Goal: Task Accomplishment & Management: Complete application form

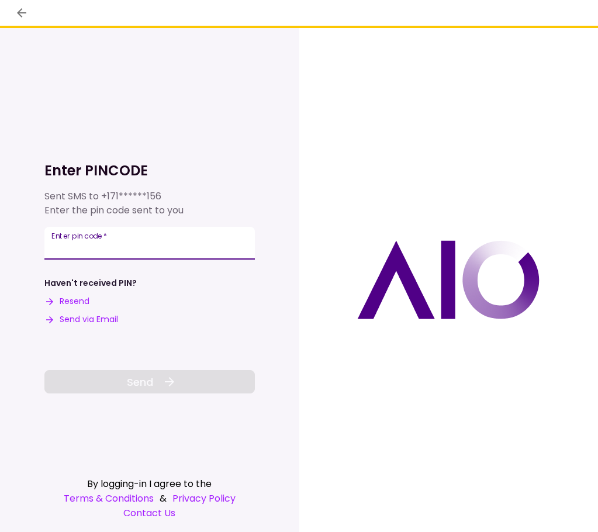
click at [152, 242] on input "Enter pin code   *" at bounding box center [149, 243] width 210 height 33
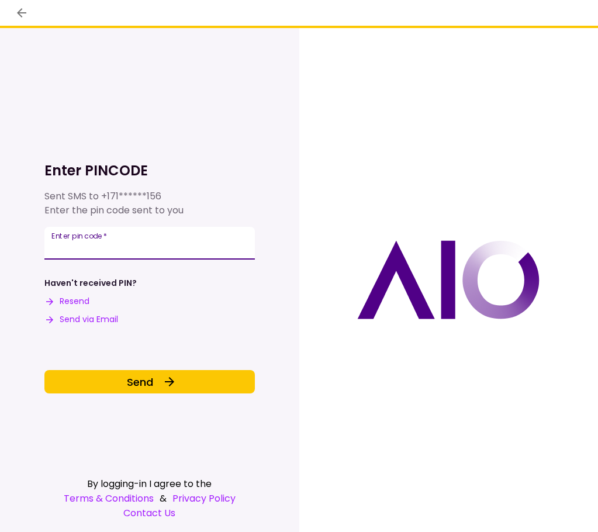
type input "******"
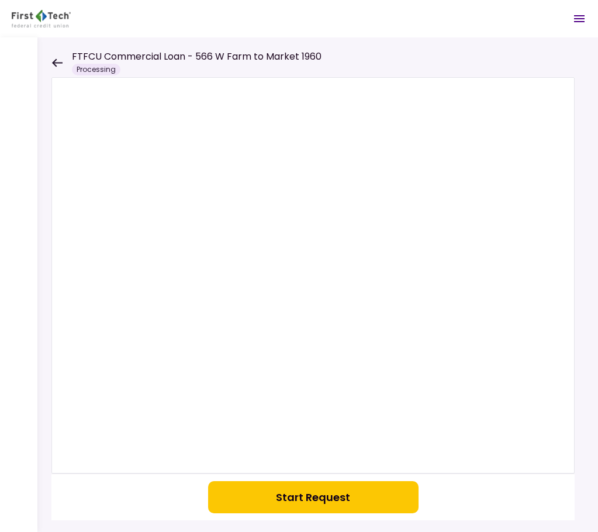
click at [55, 65] on icon at bounding box center [57, 62] width 11 height 8
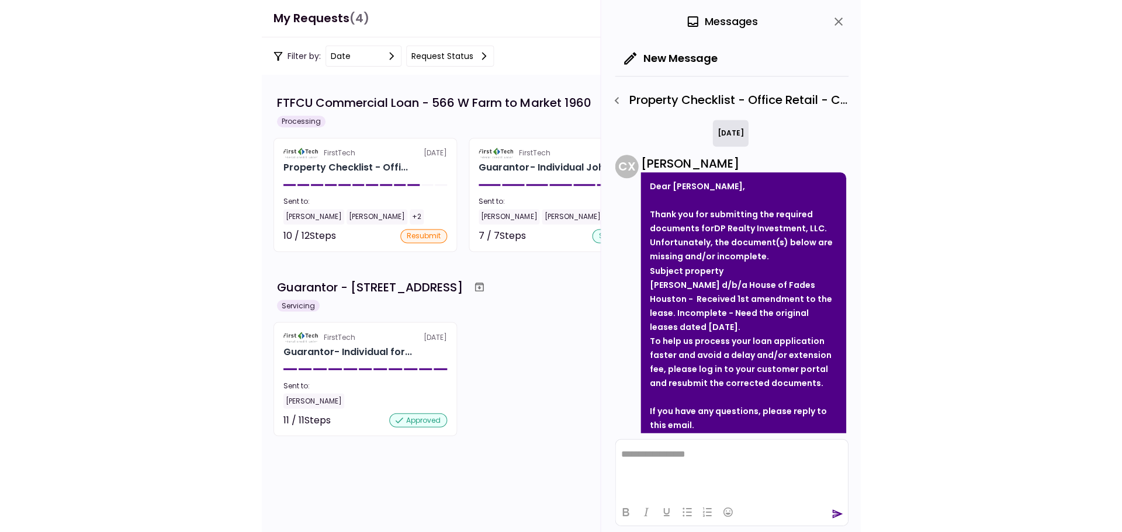
scroll to position [66, 0]
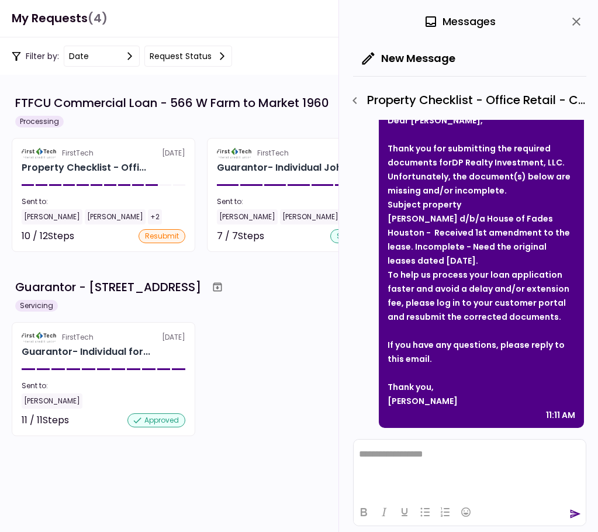
click at [574, 20] on icon "close" at bounding box center [576, 22] width 8 height 8
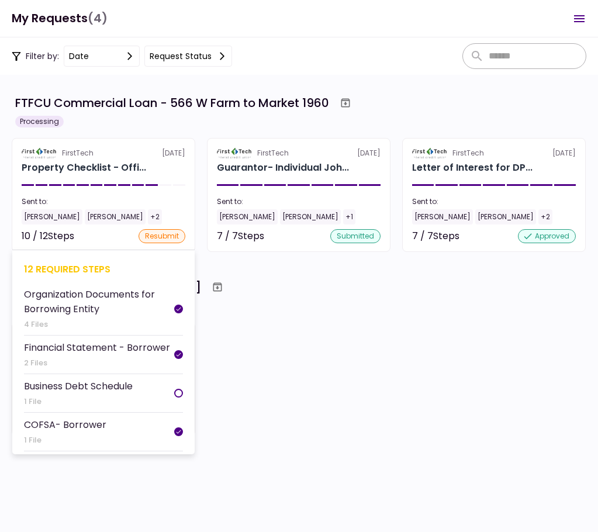
click at [82, 231] on div "10 / 12 Steps resubmit" at bounding box center [104, 236] width 164 height 14
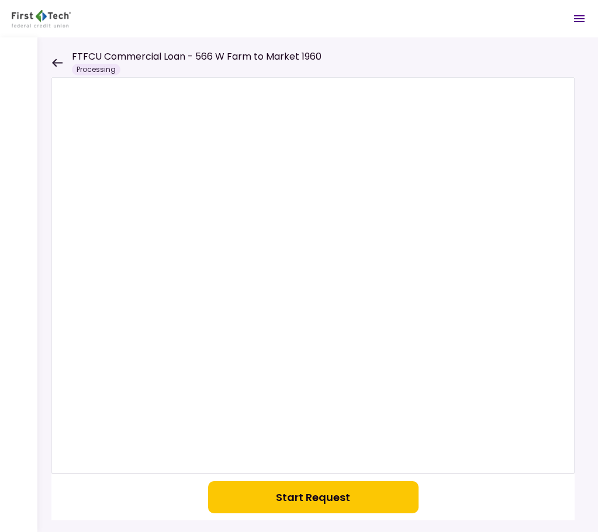
click at [57, 61] on icon at bounding box center [56, 62] width 11 height 9
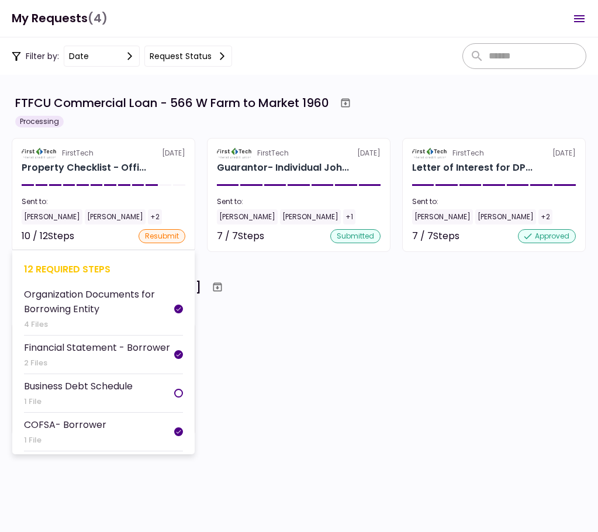
click at [85, 387] on div "Business Debt Schedule" at bounding box center [78, 386] width 109 height 15
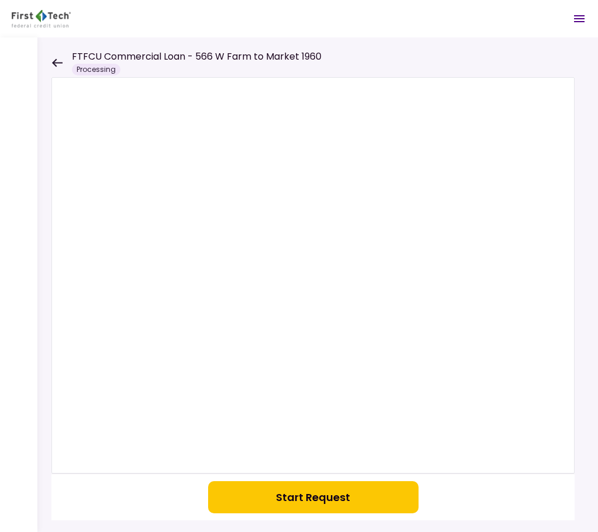
click at [57, 58] on icon at bounding box center [56, 62] width 11 height 9
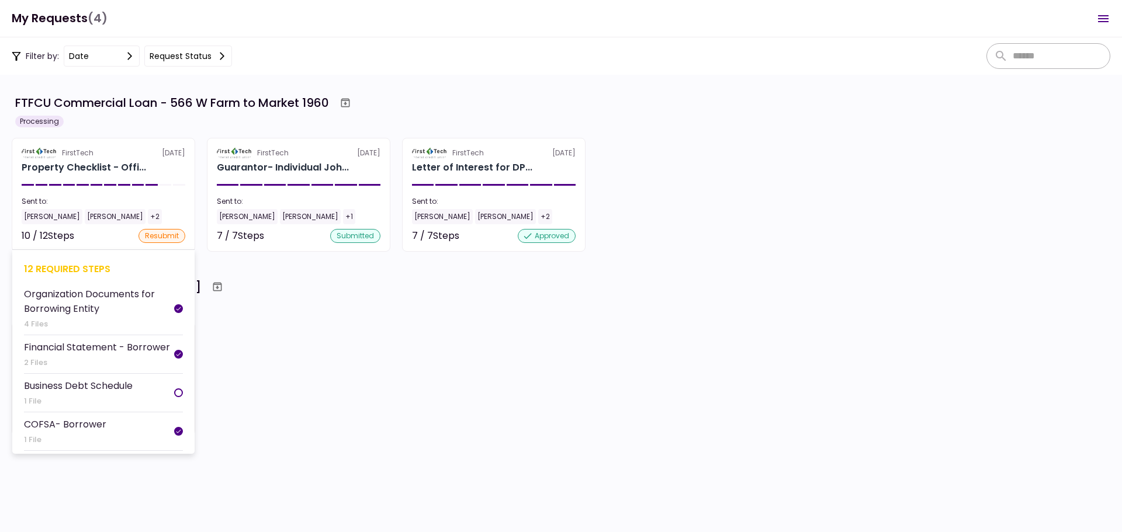
click at [176, 391] on div at bounding box center [178, 393] width 9 height 9
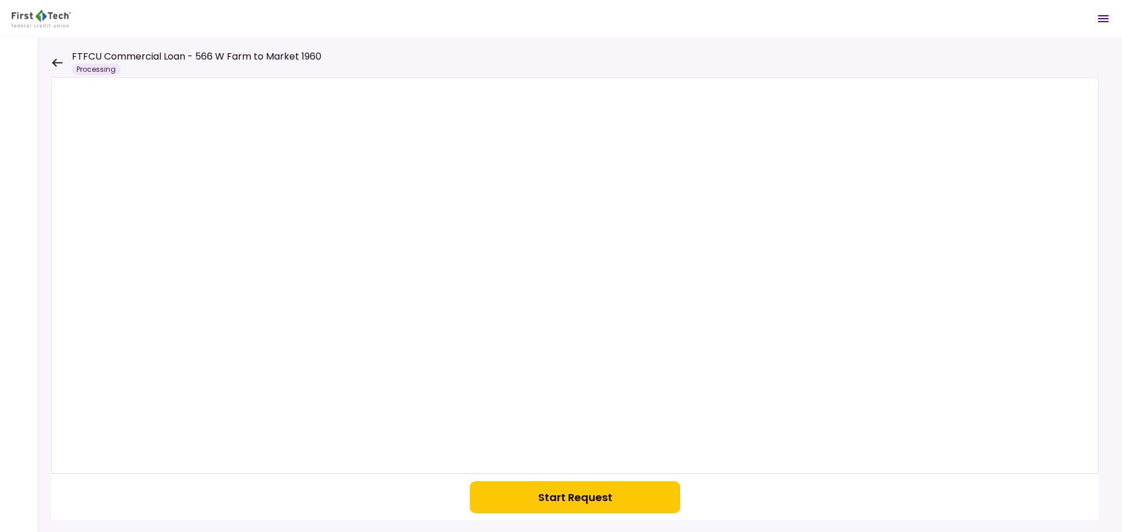
click at [541, 495] on button "Start Request" at bounding box center [575, 498] width 210 height 32
click at [50, 61] on div at bounding box center [579, 284] width 1085 height 495
click at [57, 62] on icon at bounding box center [57, 62] width 11 height 8
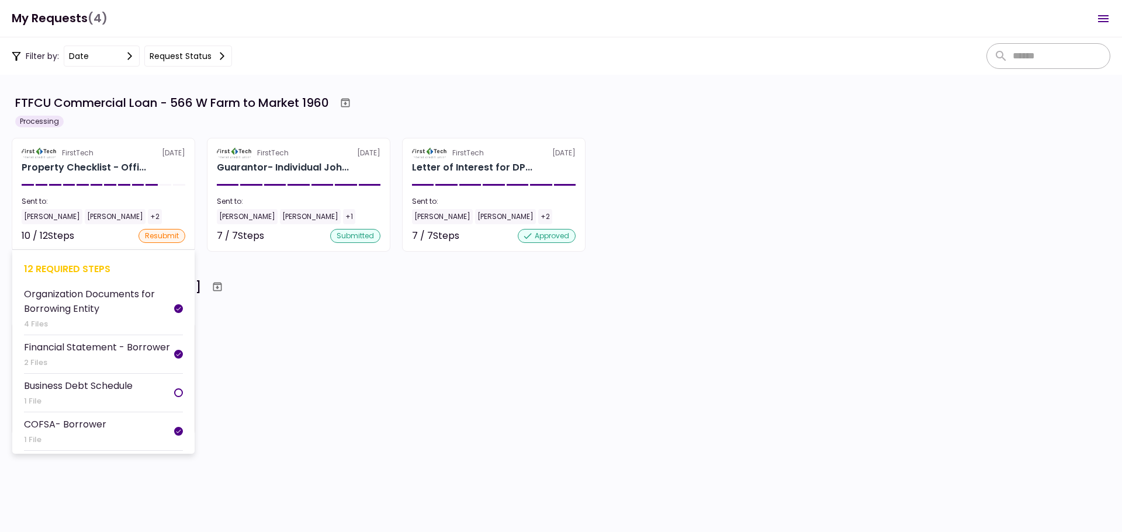
click at [113, 384] on div "Business Debt Schedule" at bounding box center [78, 386] width 109 height 15
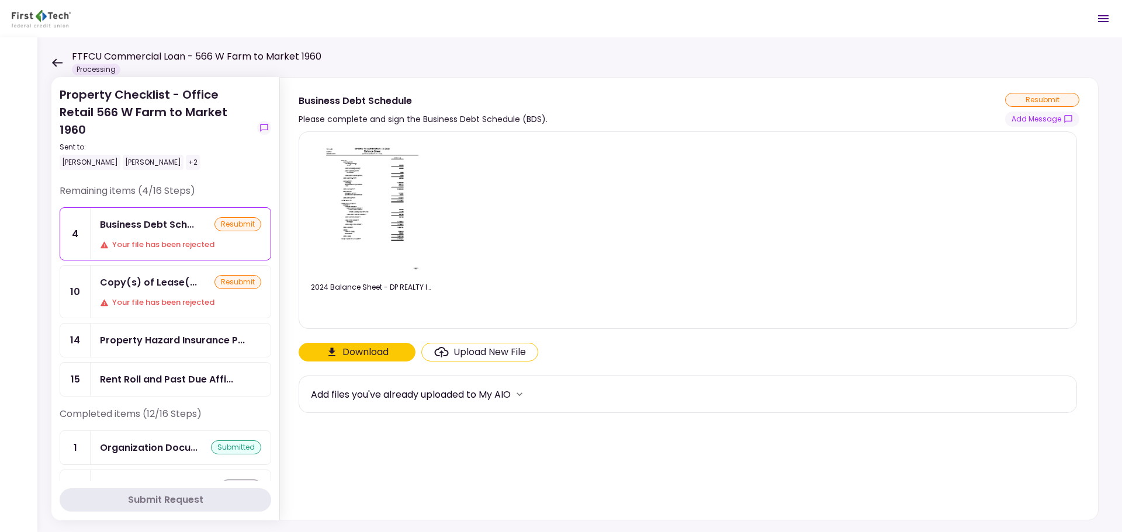
click at [371, 351] on button "Download" at bounding box center [357, 352] width 117 height 19
click at [369, 150] on img at bounding box center [372, 208] width 104 height 134
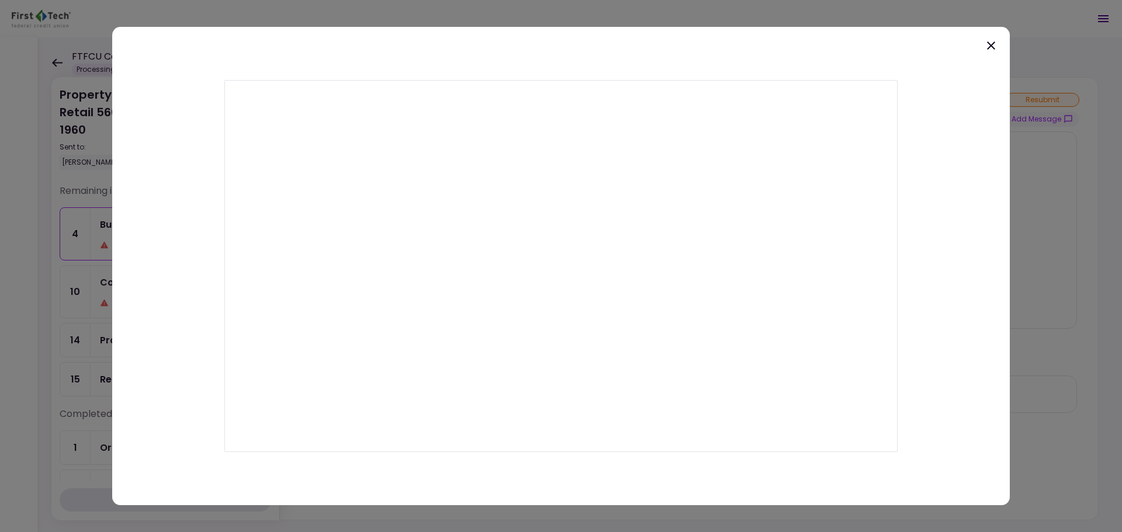
click at [597, 46] on icon at bounding box center [991, 45] width 8 height 8
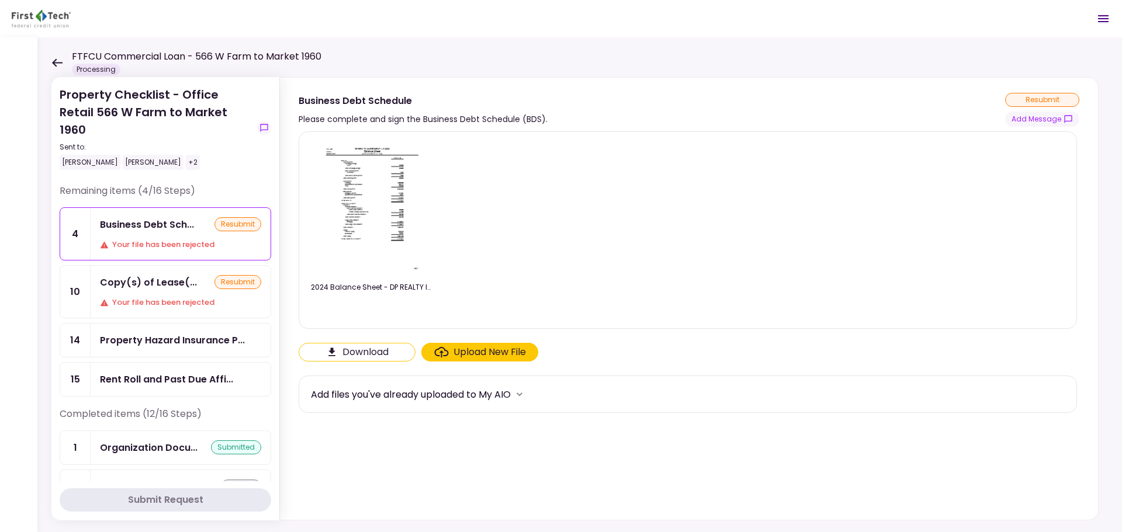
click at [502, 351] on div "Upload New File" at bounding box center [490, 352] width 72 height 14
click at [0, 0] on input "Upload New File" at bounding box center [0, 0] width 0 height 0
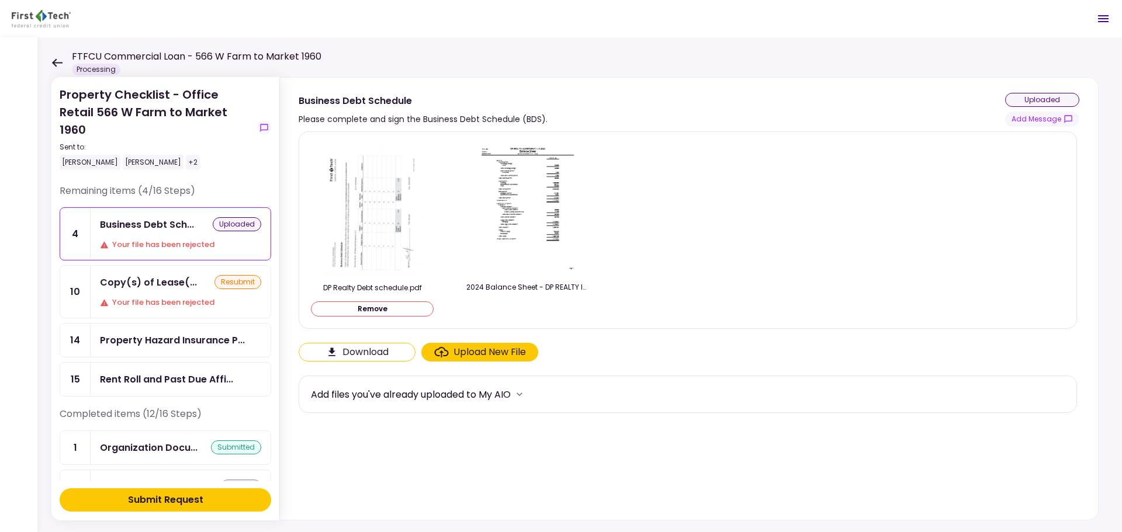
click at [164, 498] on div "Submit Request" at bounding box center [165, 500] width 75 height 14
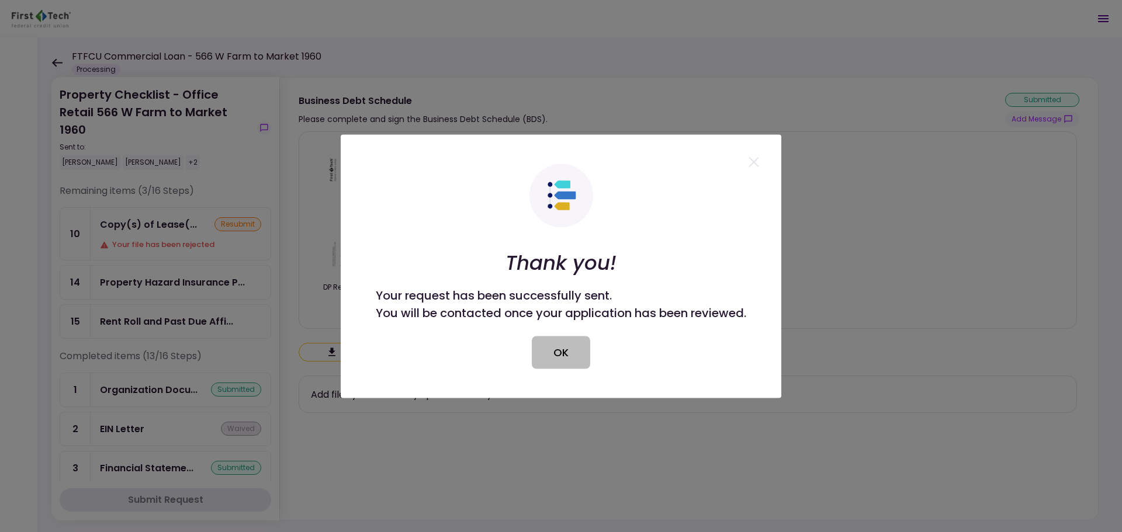
click at [555, 355] on button "OK" at bounding box center [561, 352] width 58 height 33
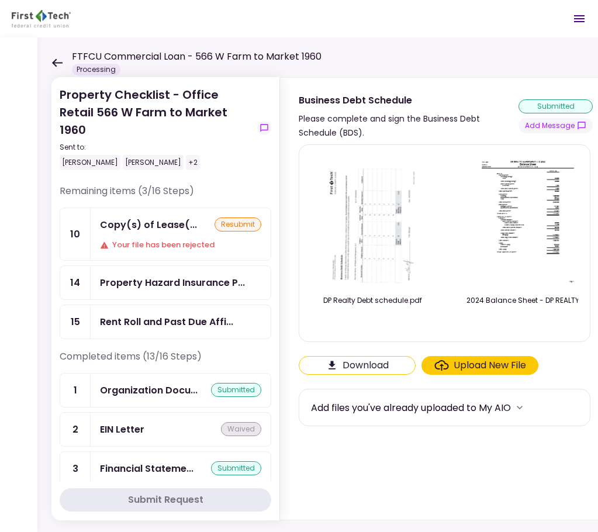
click at [54, 62] on icon at bounding box center [57, 62] width 11 height 8
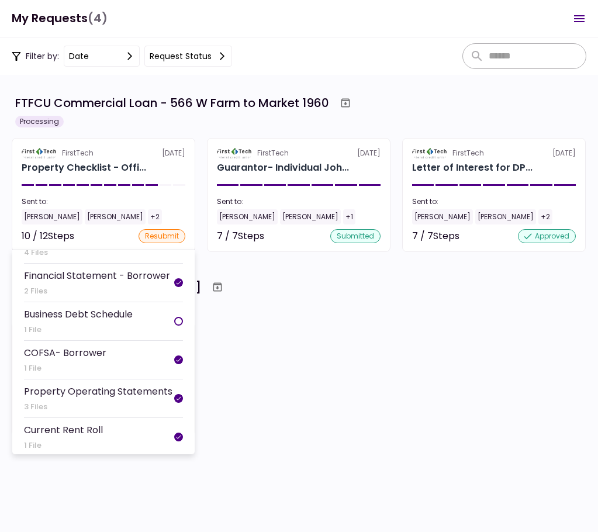
scroll to position [71, 0]
click at [96, 313] on div "Business Debt Schedule" at bounding box center [78, 314] width 109 height 15
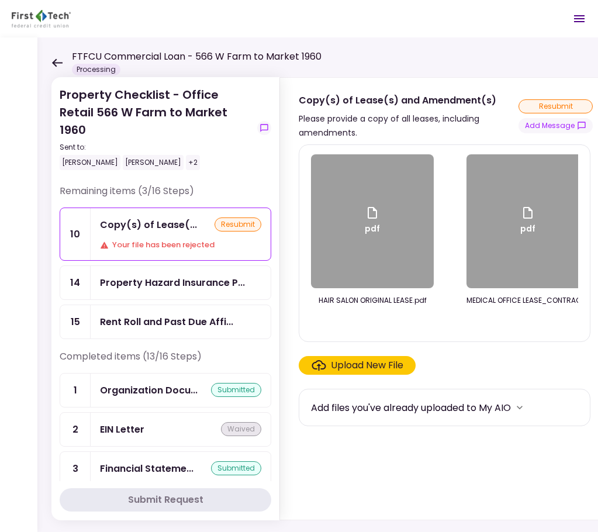
click at [57, 59] on icon at bounding box center [56, 62] width 11 height 9
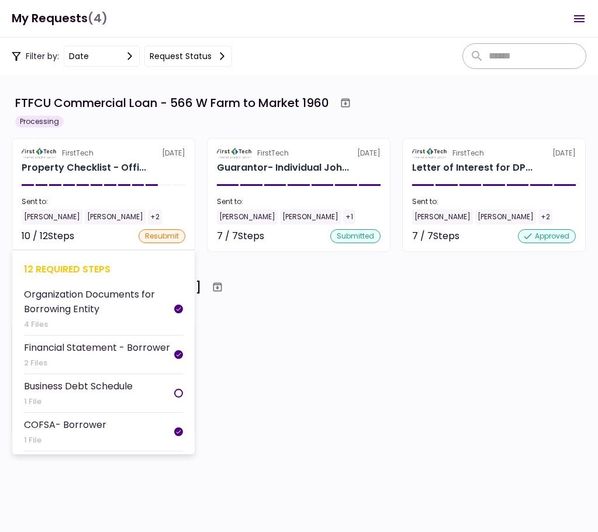
click at [82, 384] on div "Business Debt Schedule" at bounding box center [78, 386] width 109 height 15
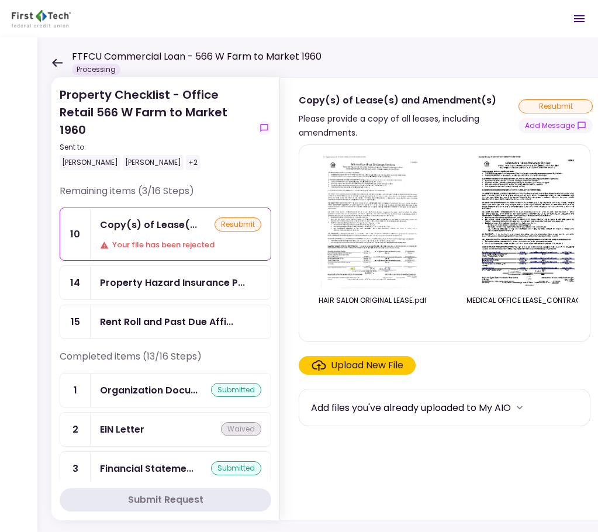
click at [57, 58] on icon at bounding box center [56, 62] width 11 height 9
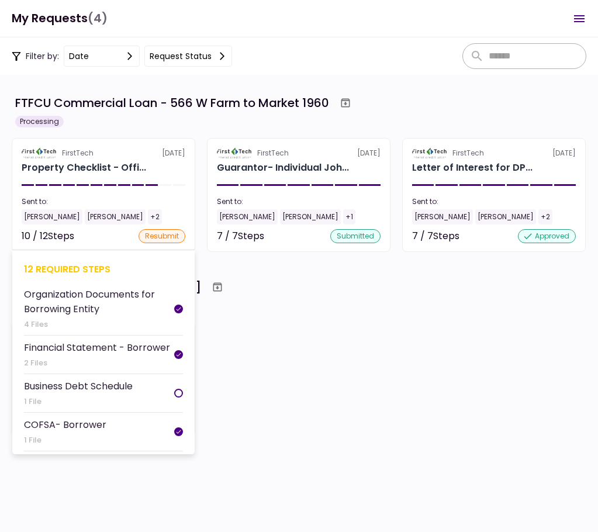
click at [156, 236] on div "resubmit" at bounding box center [162, 236] width 47 height 14
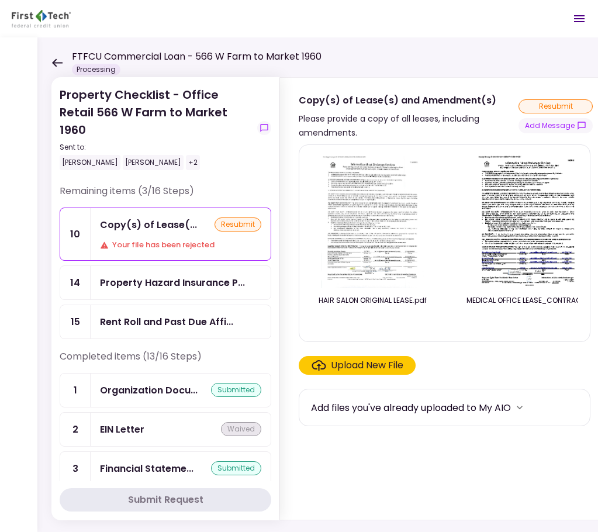
click at [56, 62] on icon at bounding box center [57, 62] width 11 height 8
